Goal: Task Accomplishment & Management: Complete application form

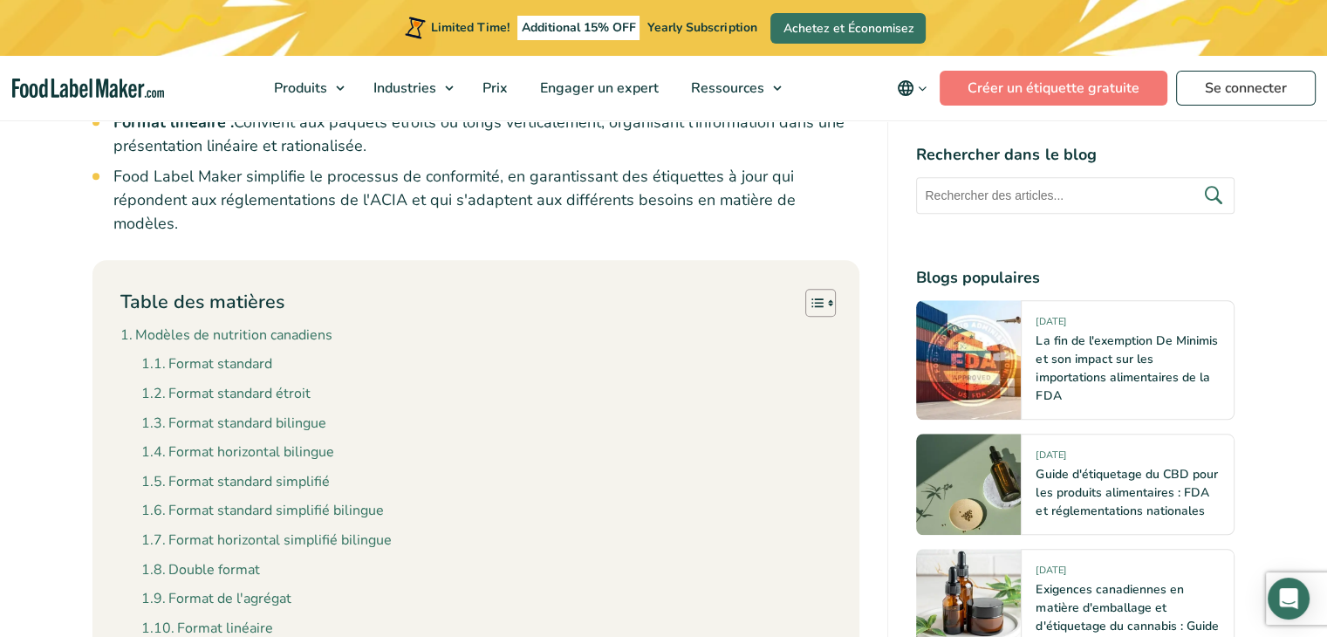
scroll to position [1490, 0]
click at [254, 354] on link "Format standard" at bounding box center [206, 365] width 131 height 23
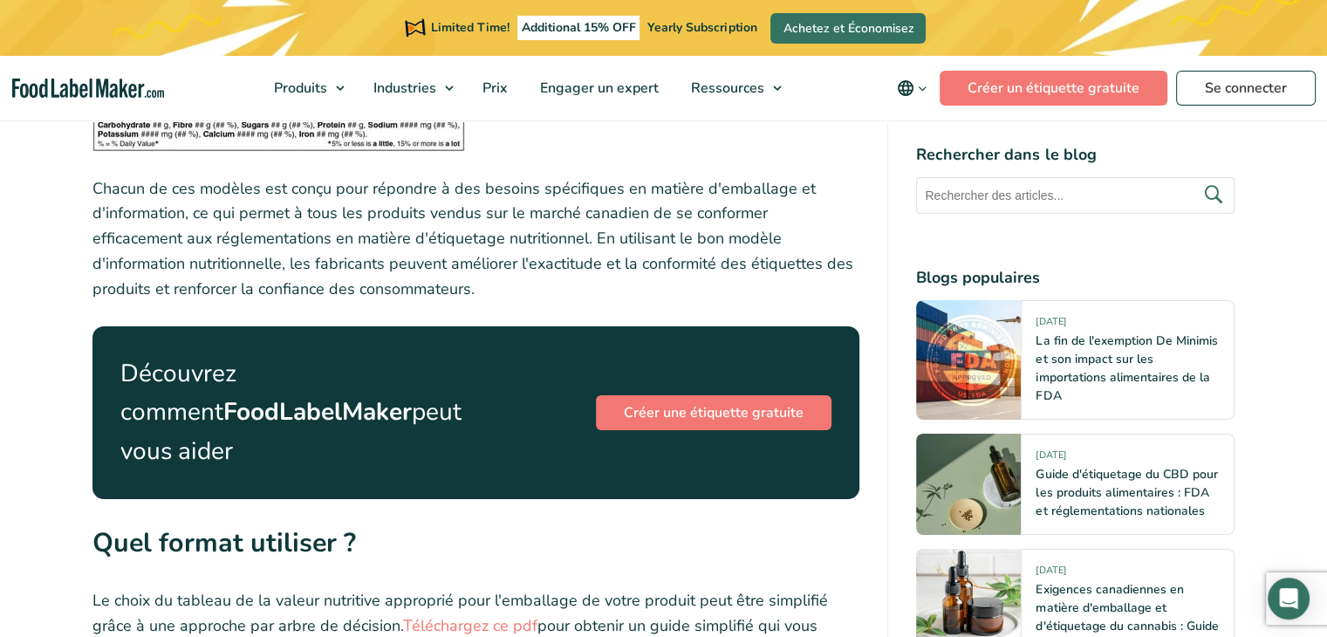
scroll to position [6180, 0]
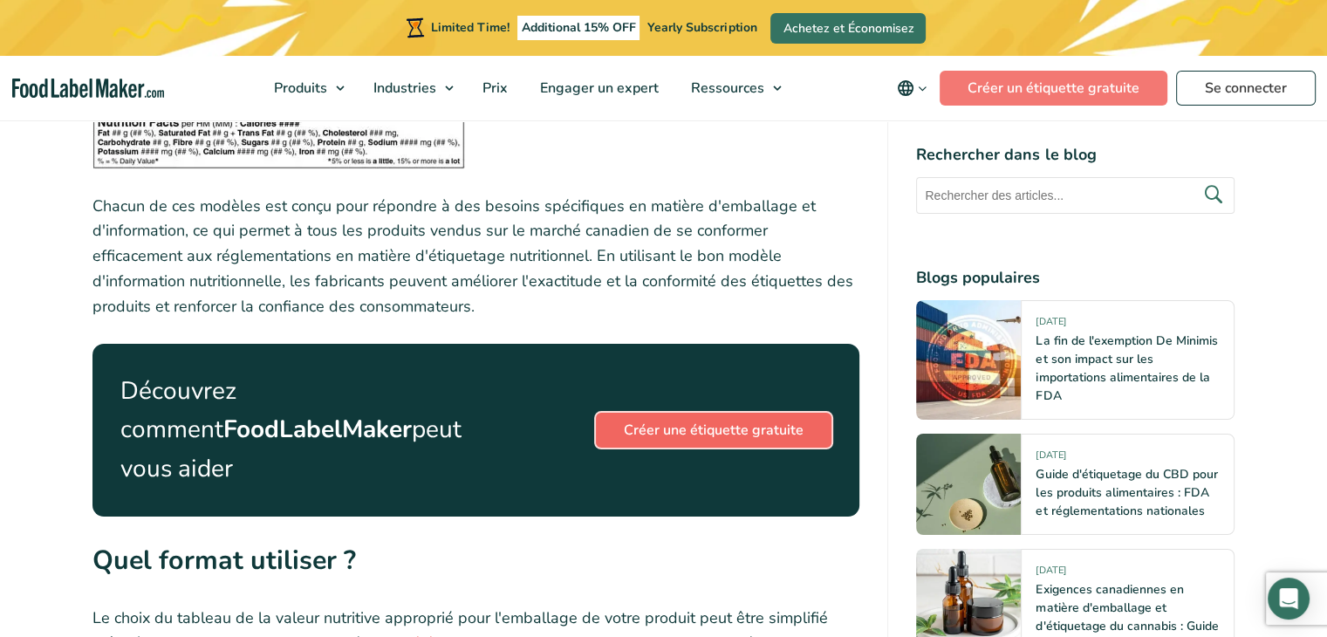
click at [646, 413] on link "Créer une étiquette gratuite" at bounding box center [714, 430] width 236 height 35
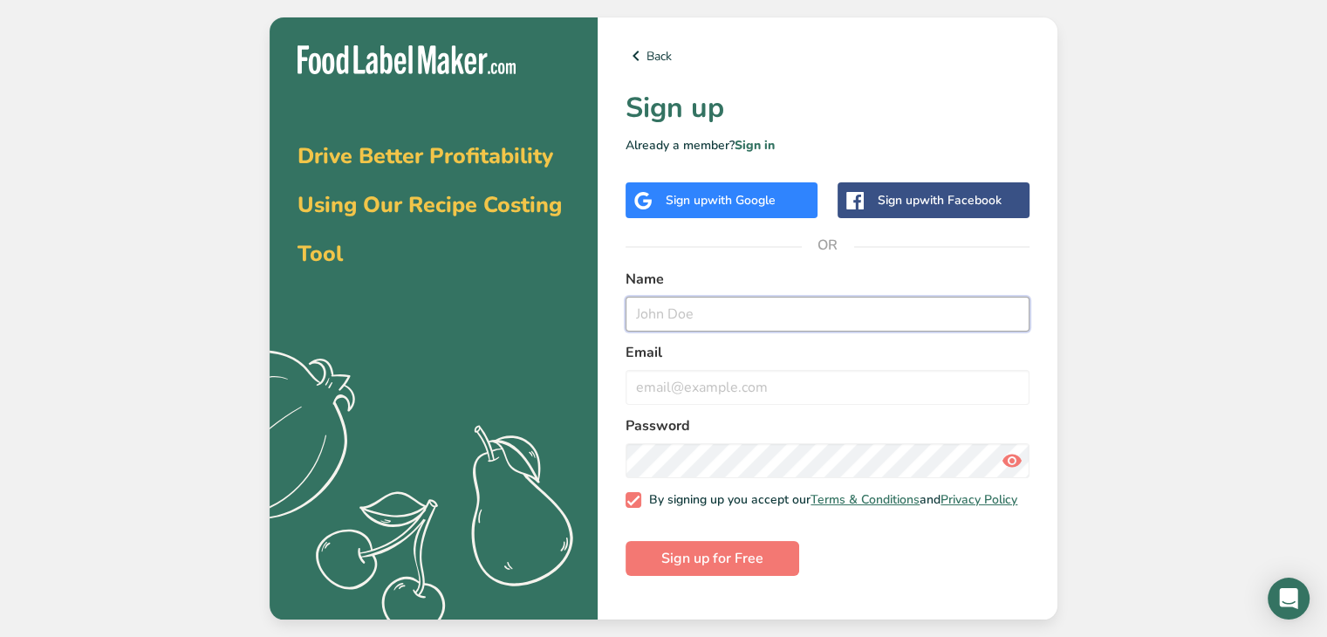
click at [678, 316] on input "text" at bounding box center [828, 314] width 404 height 35
type input "sandrine"
click at [667, 402] on input "email" at bounding box center [828, 387] width 404 height 35
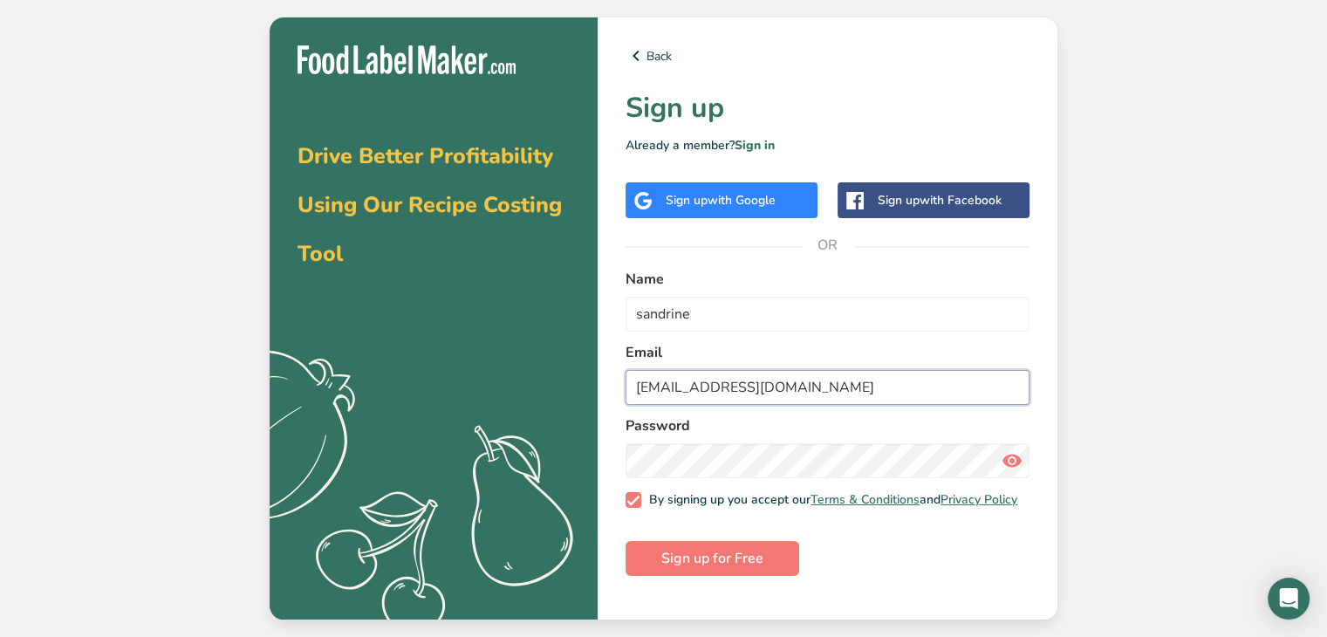
type input "sandrinesalem@hotmail.com"
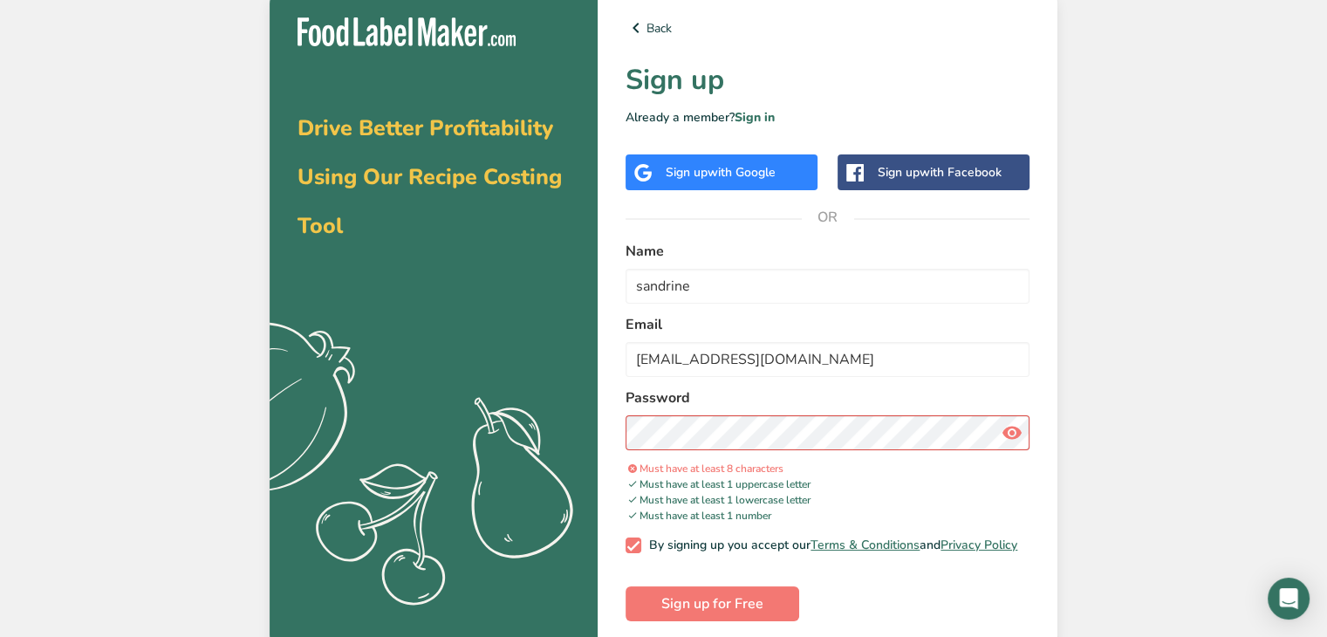
click at [1009, 434] on icon at bounding box center [1012, 432] width 21 height 31
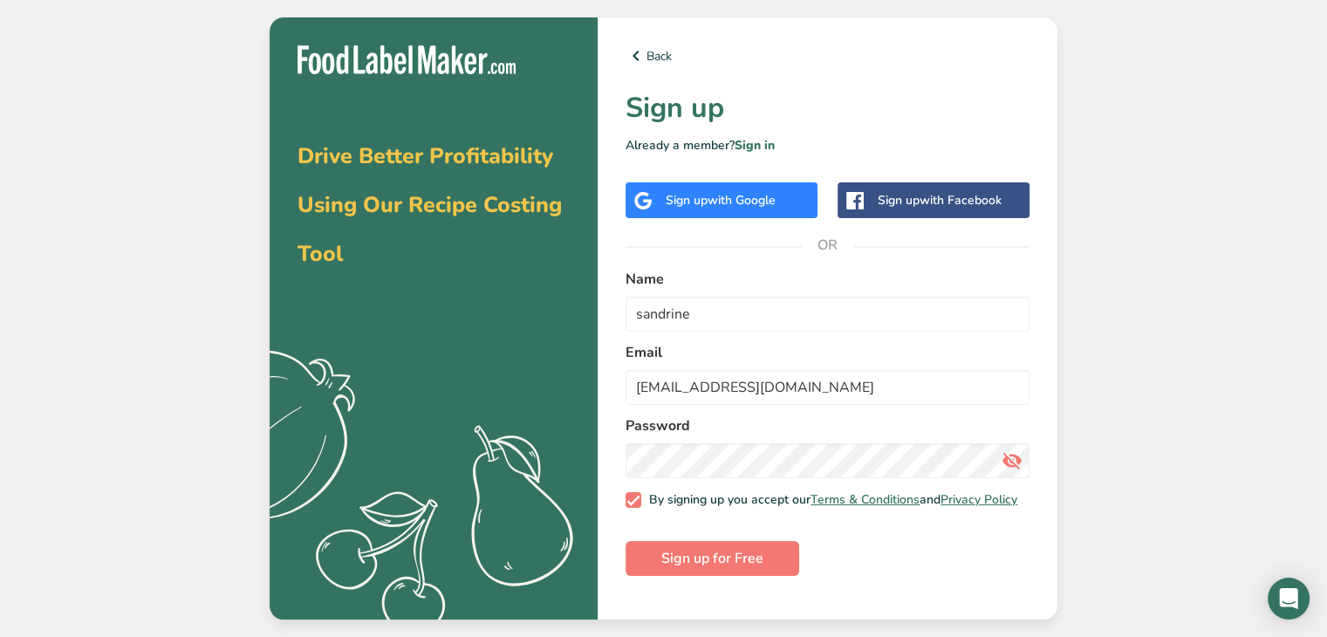
click at [949, 559] on form "Name sandrine Email sandrinesalem@hotmail.com Password By signing up you accept…" at bounding box center [828, 422] width 404 height 307
click at [726, 566] on span "Sign up for Free" at bounding box center [712, 558] width 102 height 21
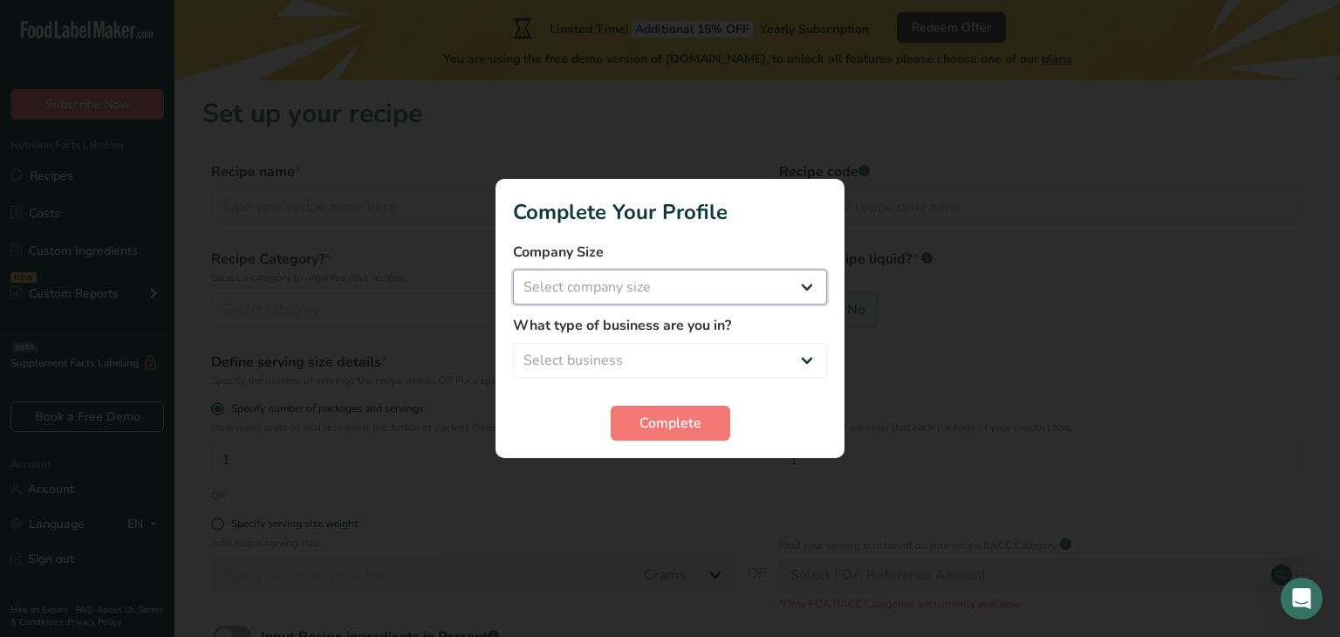
click at [748, 291] on select "Select company size Fewer than 10 Employees 10 to 50 Employees 51 to 500 Employ…" at bounding box center [670, 287] width 314 height 35
select select "1"
click at [513, 270] on select "Select company size Fewer than 10 Employees 10 to 50 Employees 51 to 500 Employ…" at bounding box center [670, 287] width 314 height 35
click at [667, 351] on select "Select business Packaged Food Manufacturer Restaurant & Cafe Bakery Meal Plans …" at bounding box center [670, 360] width 314 height 35
select select "8"
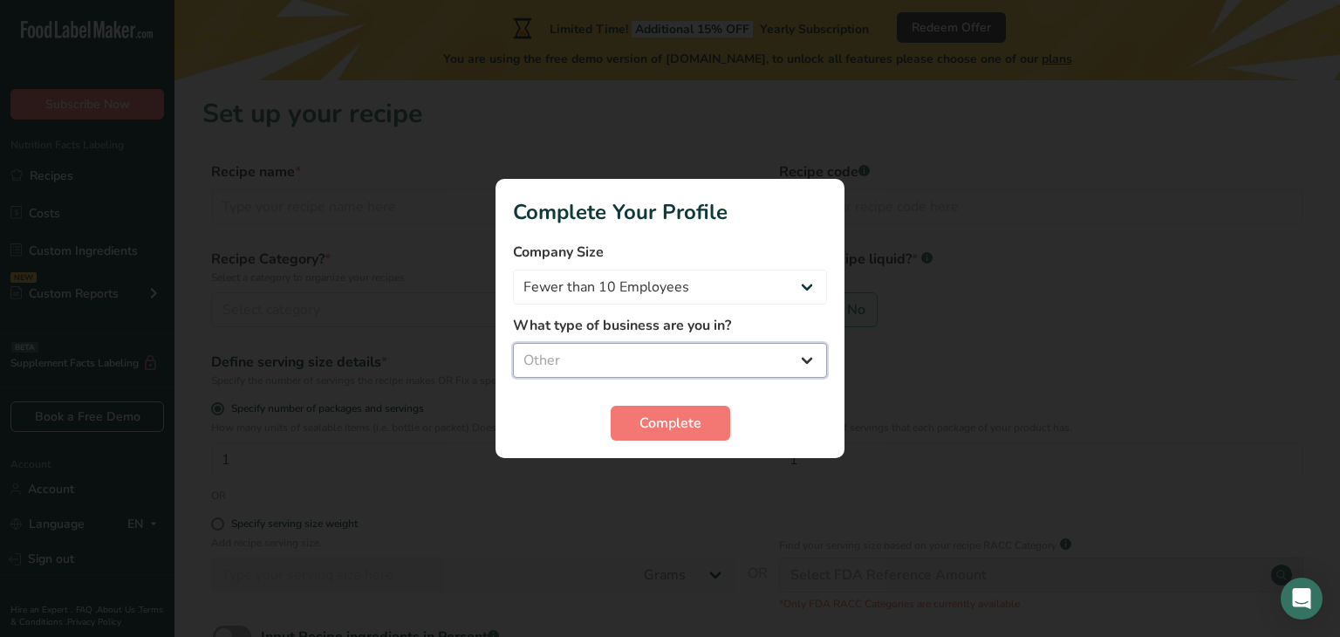
click at [513, 343] on select "Select business Packaged Food Manufacturer Restaurant & Cafe Bakery Meal Plans …" at bounding box center [670, 360] width 314 height 35
click at [630, 422] on button "Complete" at bounding box center [671, 423] width 120 height 35
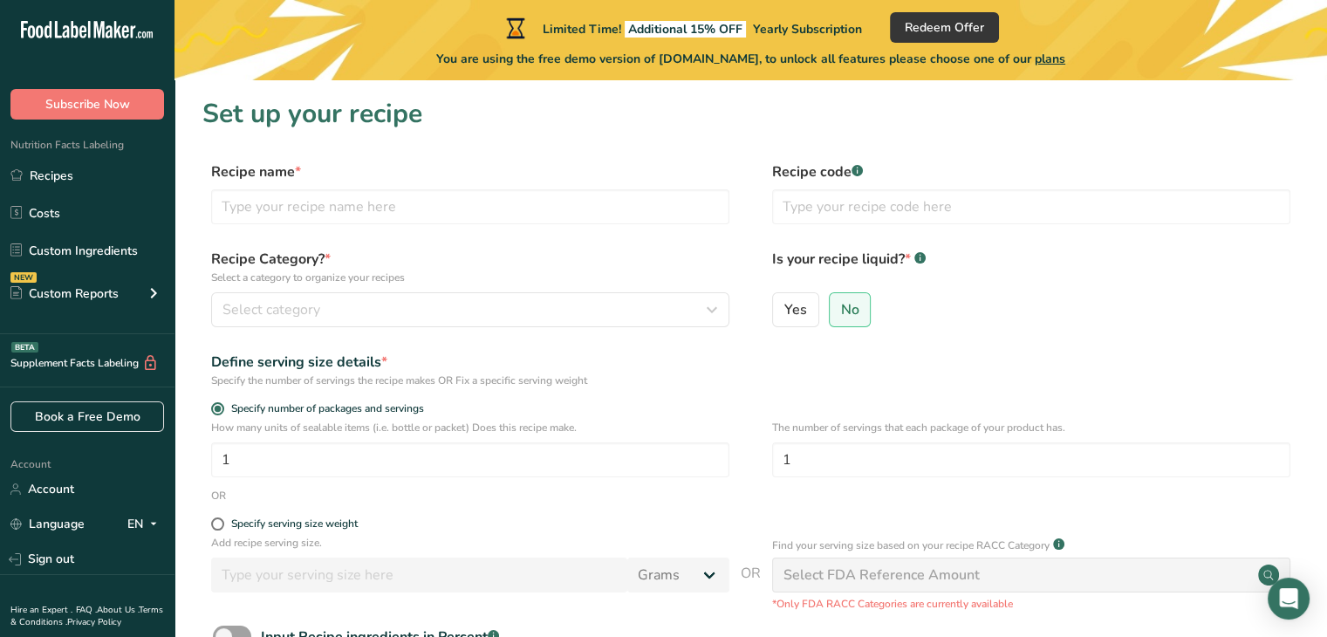
scroll to position [192, 0]
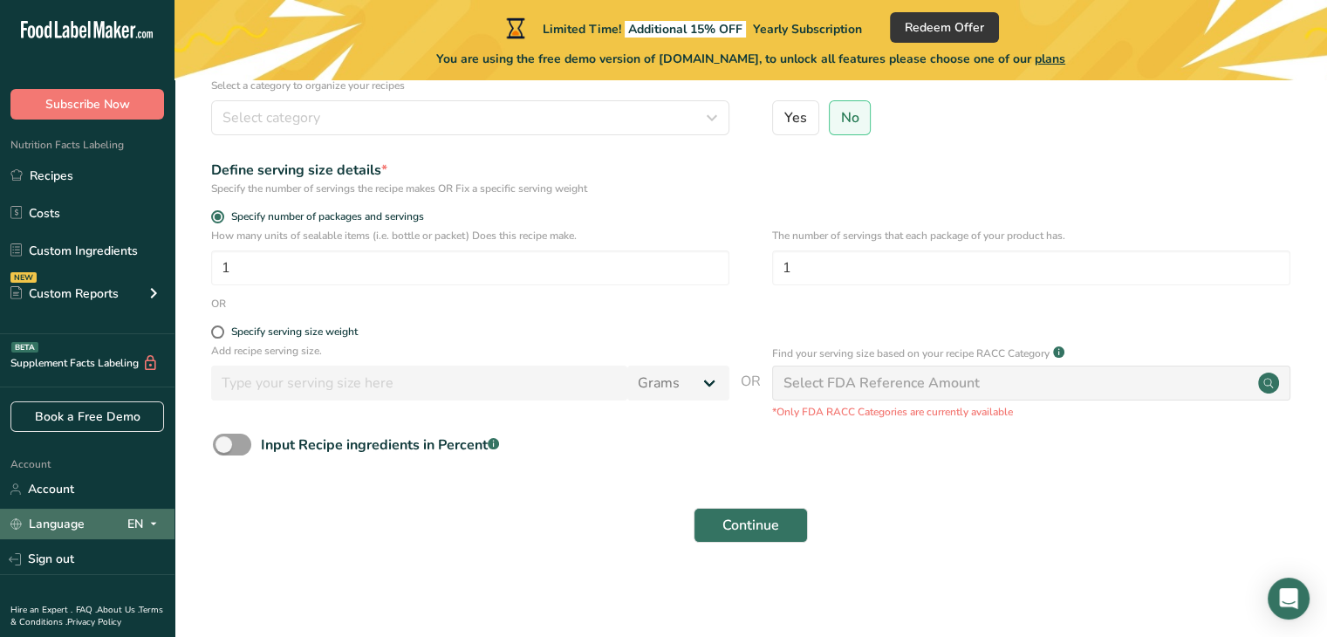
click at [143, 524] on span at bounding box center [153, 524] width 21 height 21
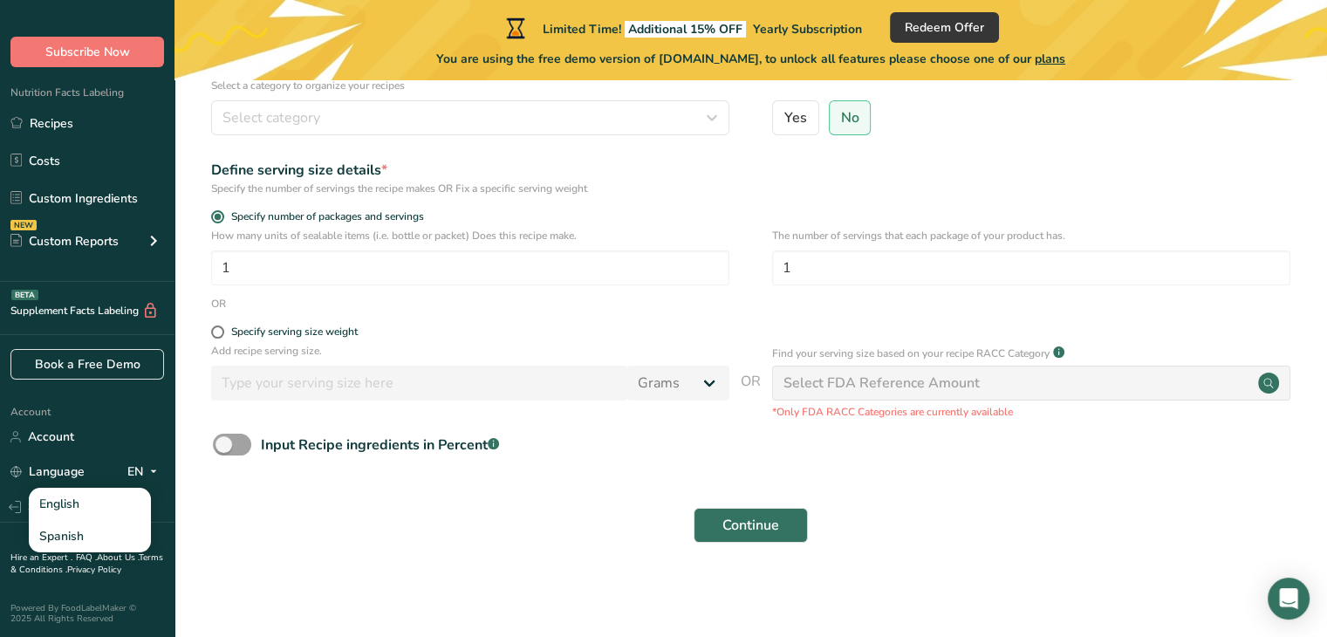
click at [327, 539] on div "Continue" at bounding box center [750, 525] width 1097 height 56
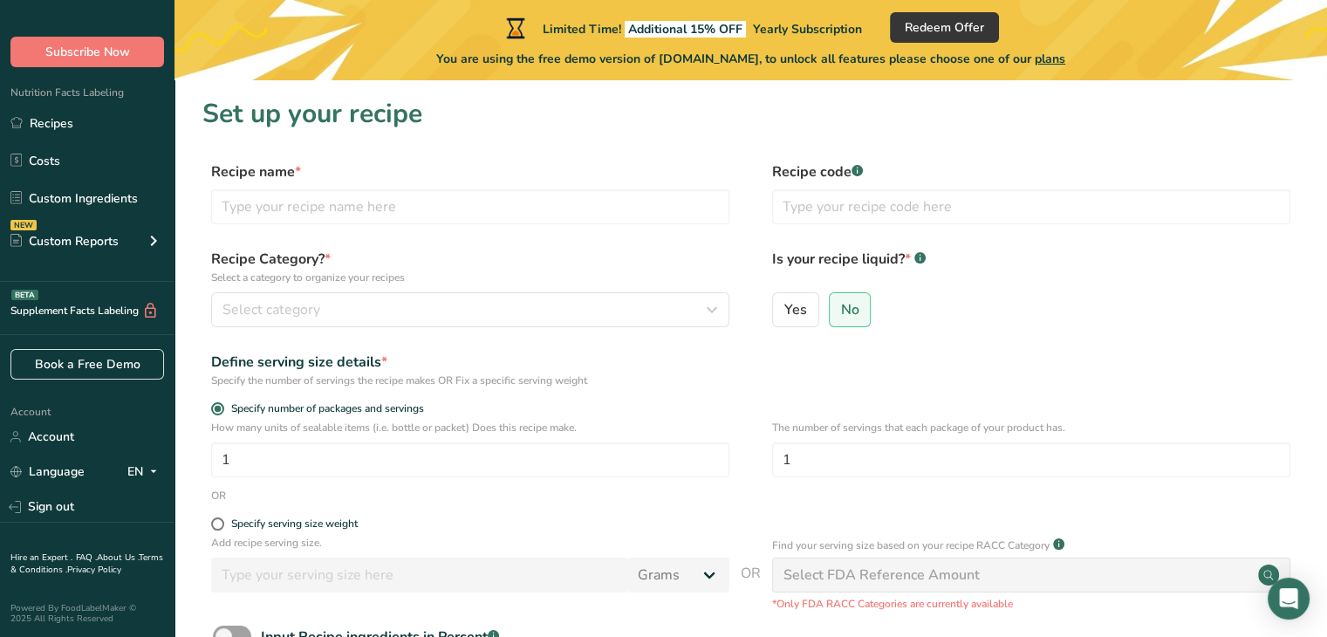
scroll to position [3, 0]
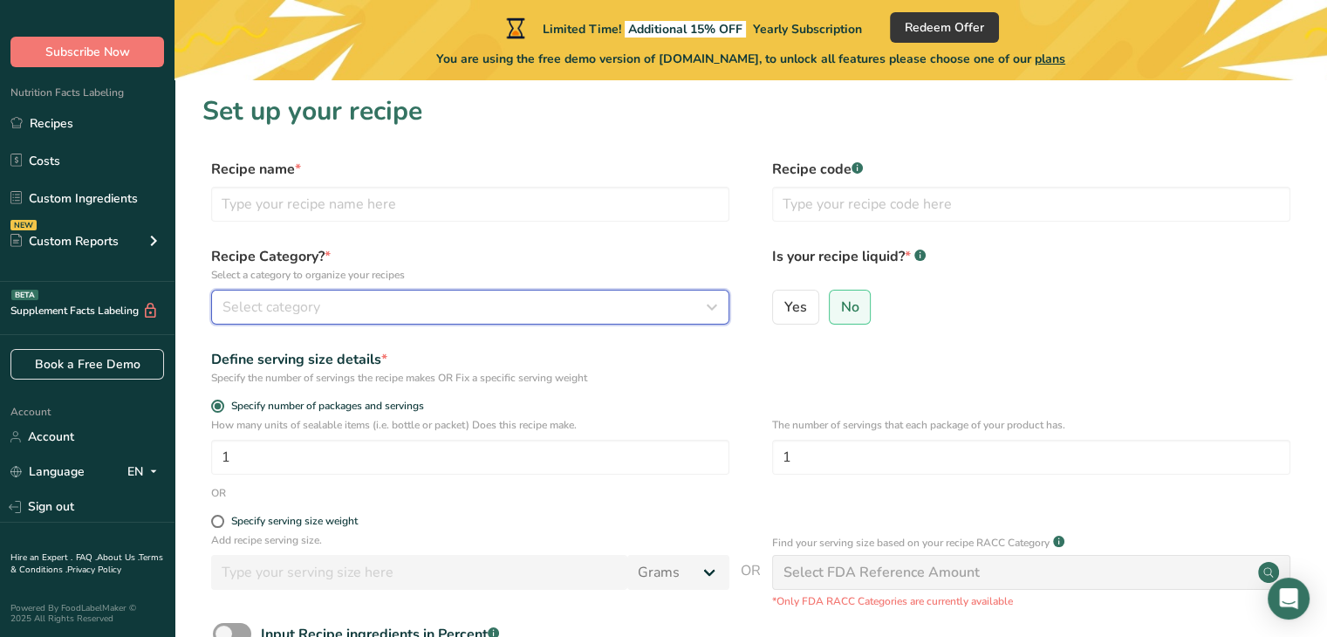
click at [449, 301] on div "Select category" at bounding box center [465, 307] width 485 height 21
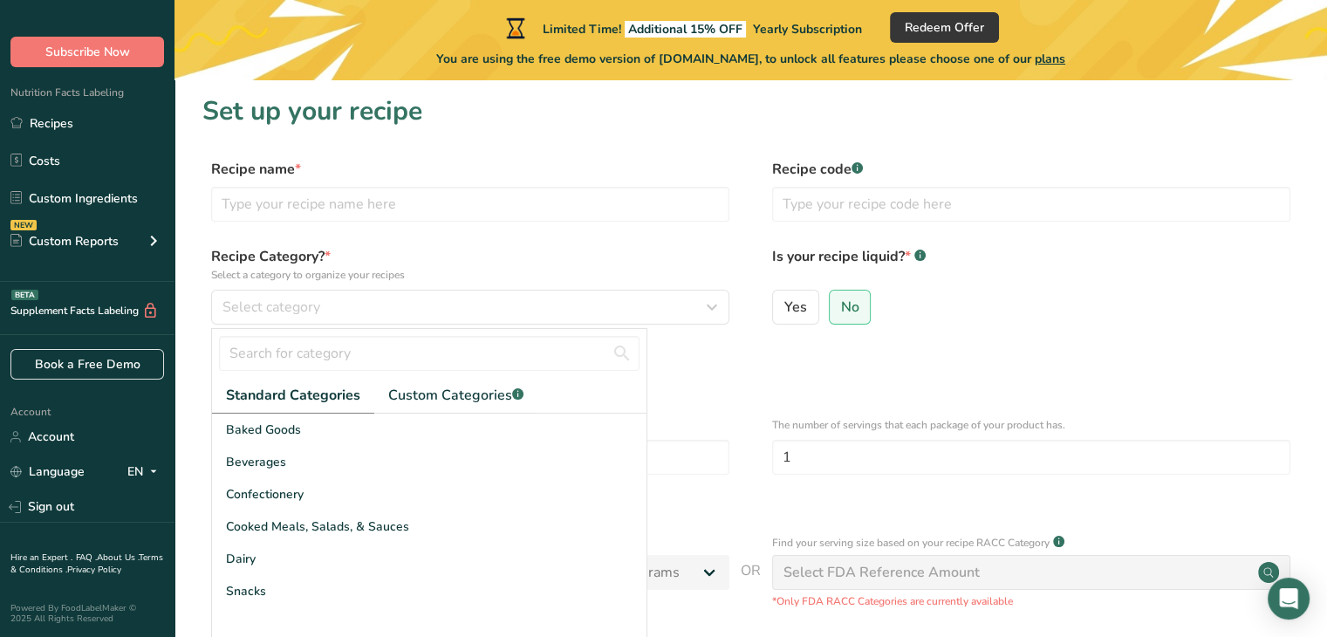
click at [504, 230] on div "Recipe name * Recipe code .a-a{fill:#347362;}.b-a{fill:#fff;}" at bounding box center [750, 195] width 1097 height 73
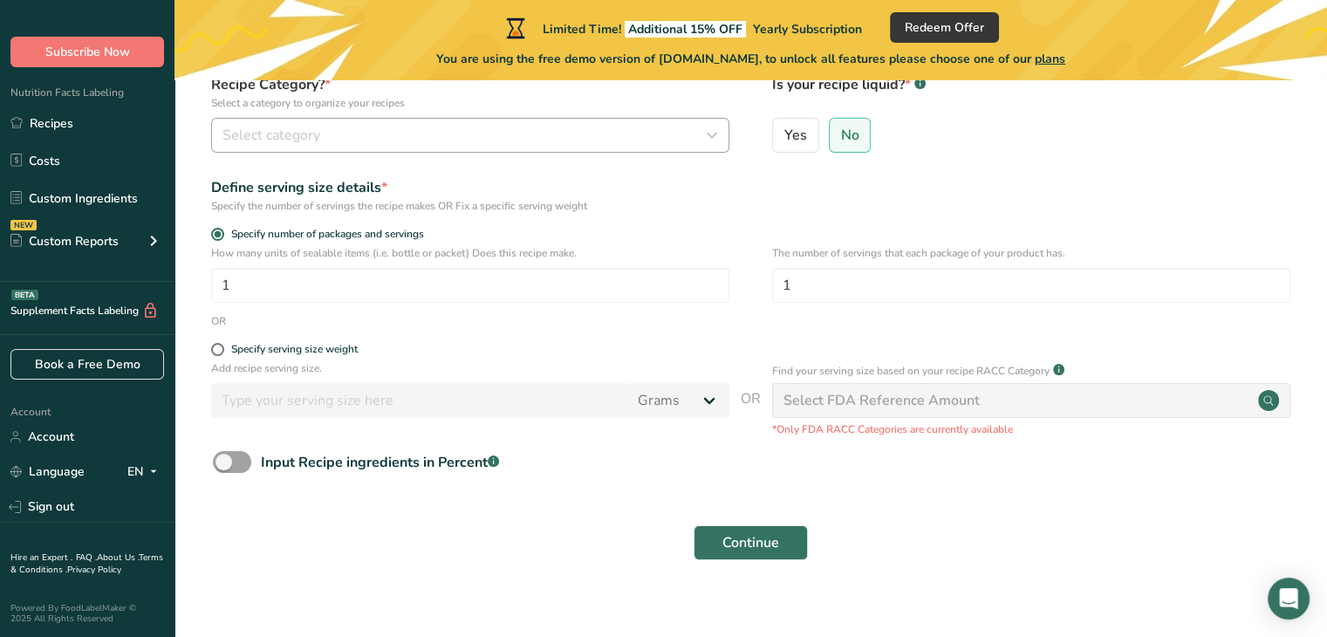
scroll to position [192, 0]
